Goal: Find specific page/section

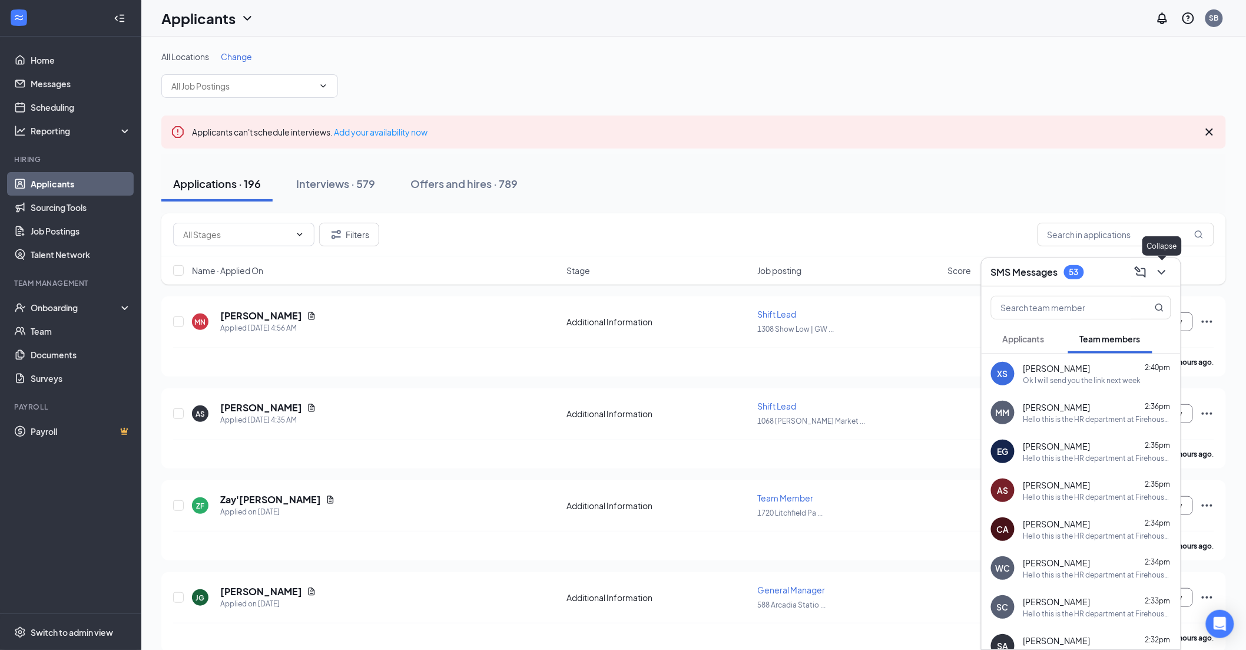
click at [1165, 269] on icon "ChevronDown" at bounding box center [1162, 272] width 14 height 14
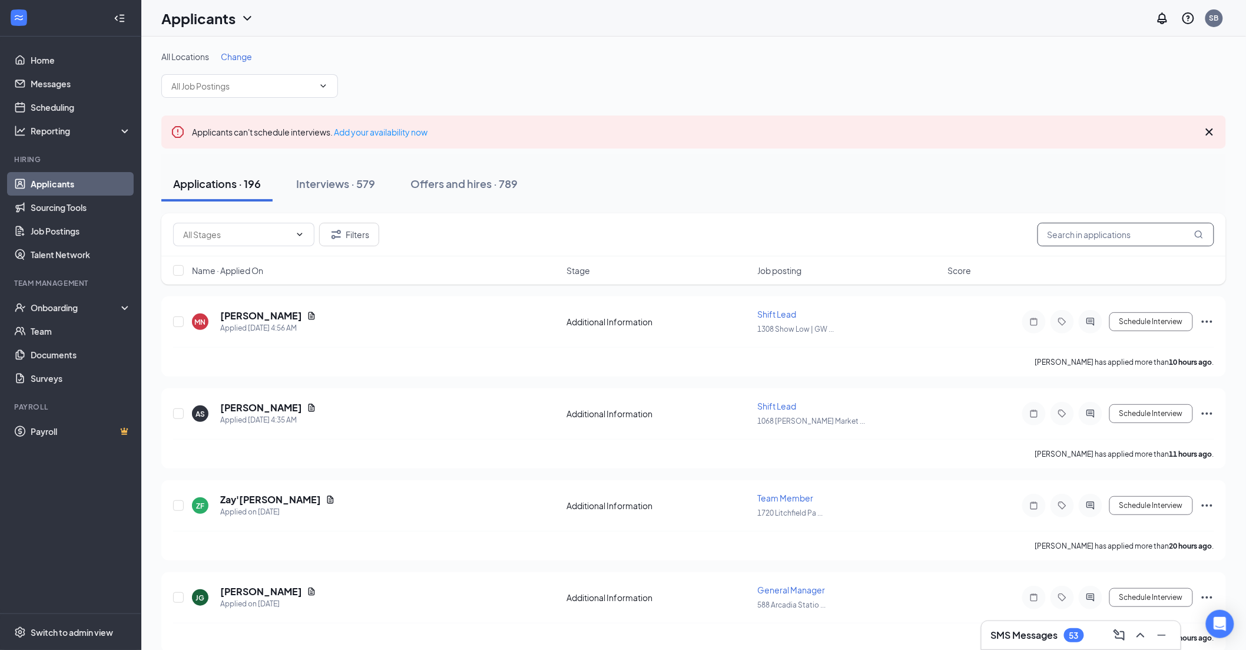
click at [1078, 234] on input "text" at bounding box center [1126, 235] width 177 height 24
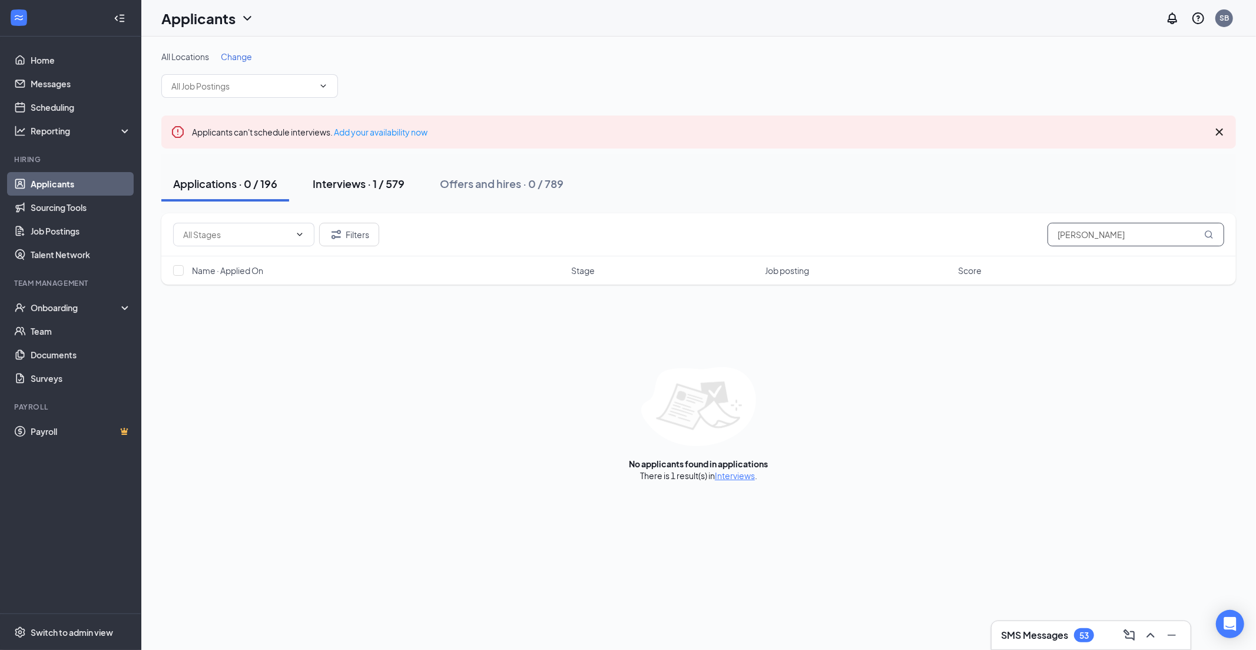
type input "[PERSON_NAME]"
click at [382, 180] on div "Interviews · 1 / 579" at bounding box center [359, 183] width 92 height 15
